Goal: Transaction & Acquisition: Purchase product/service

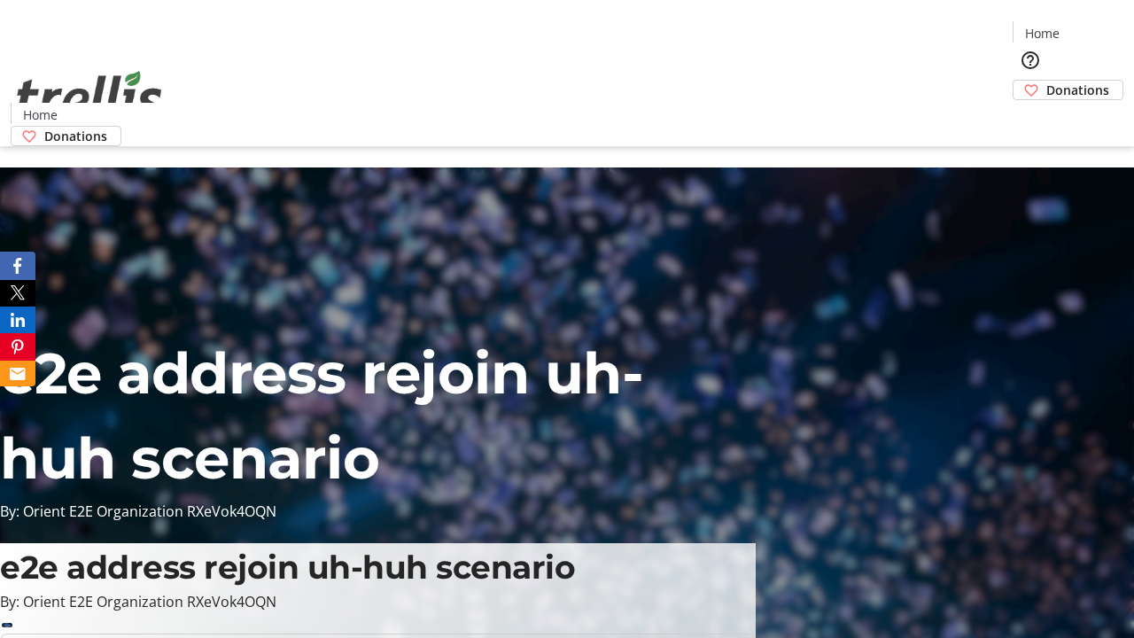
click at [1046, 81] on span "Donations" at bounding box center [1077, 90] width 63 height 19
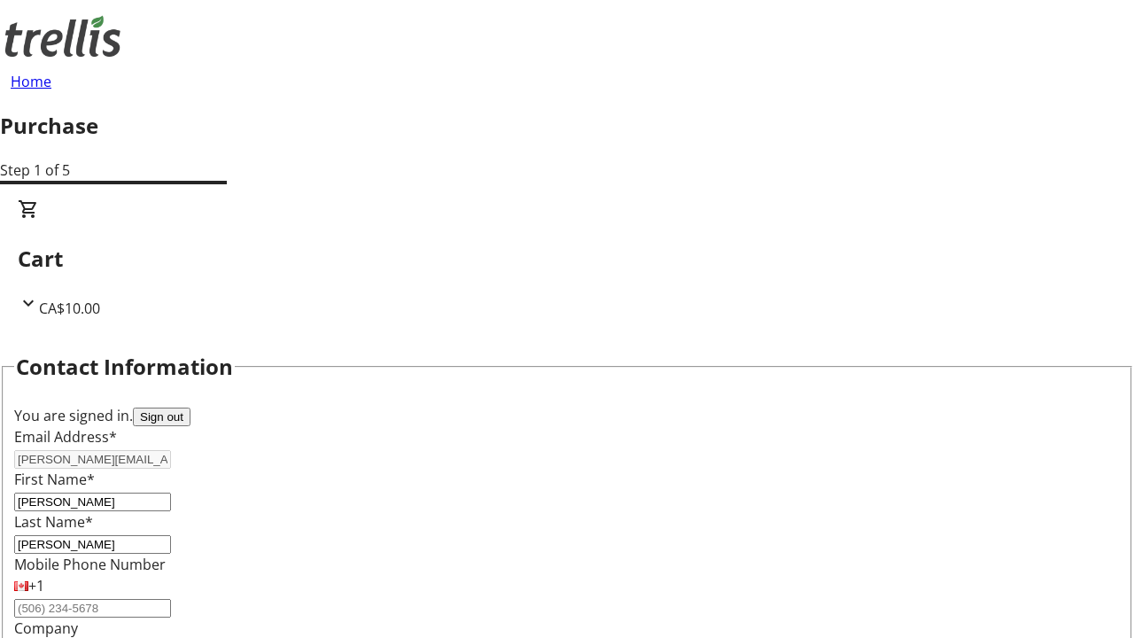
select select "BC"
select select "CA"
